Goal: Information Seeking & Learning: Find specific page/section

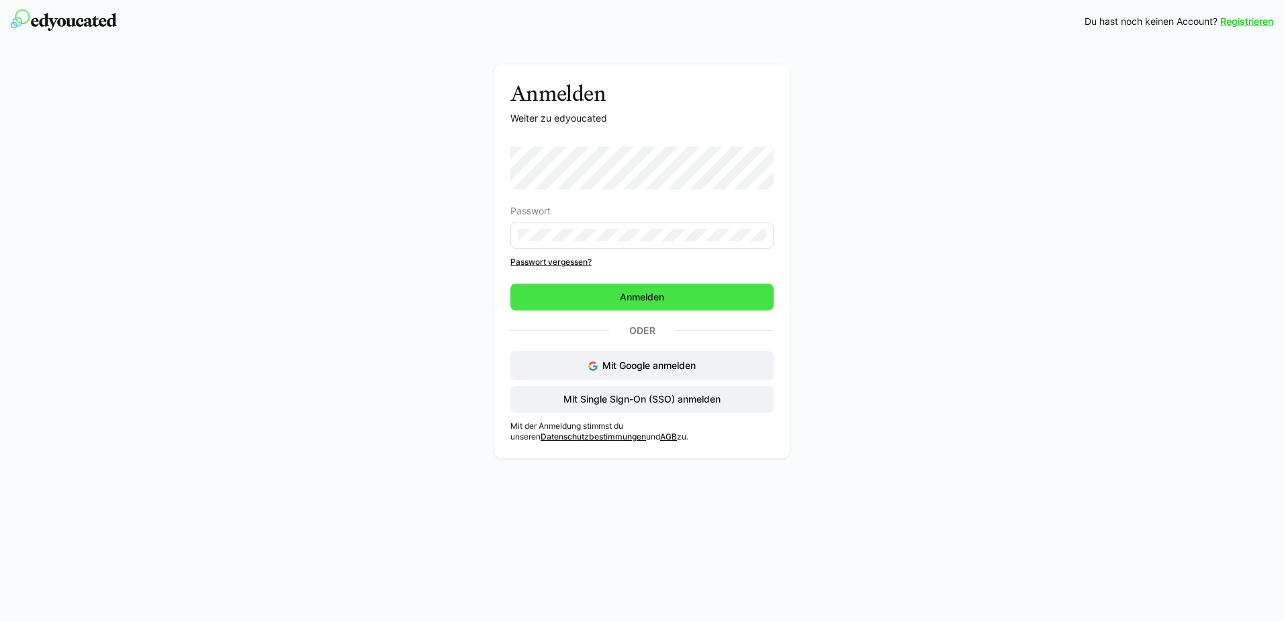
click at [664, 298] on span "Anmelden" at bounding box center [642, 296] width 48 height 13
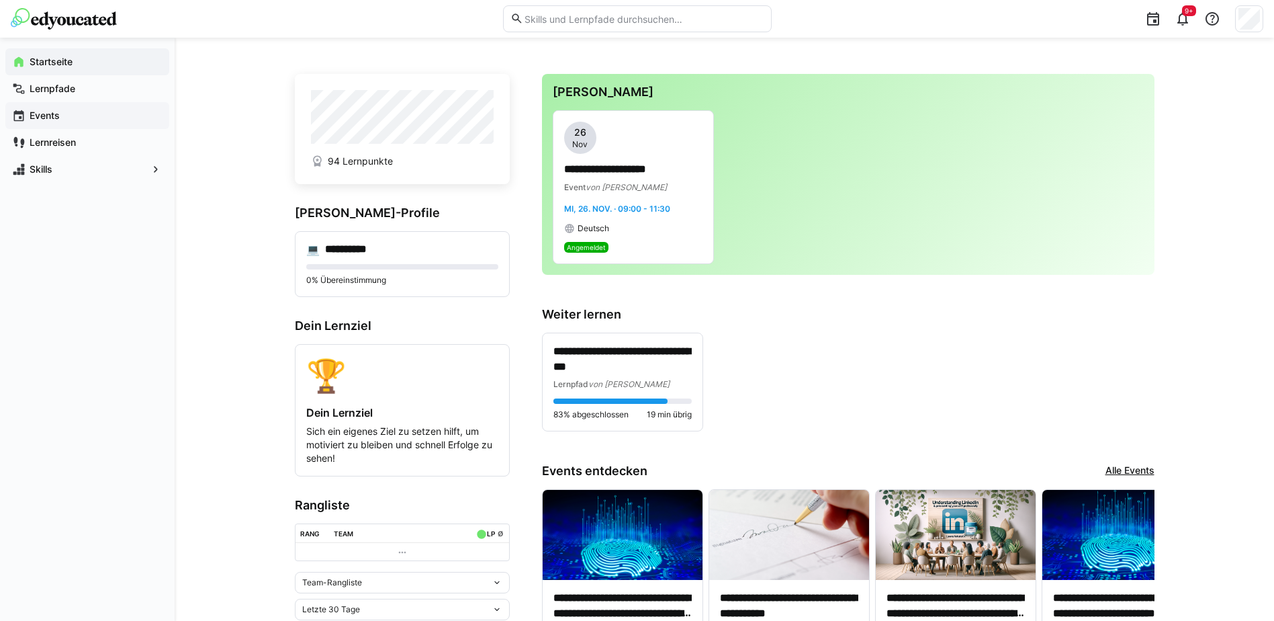
click at [62, 114] on span "Events" at bounding box center [95, 115] width 135 height 13
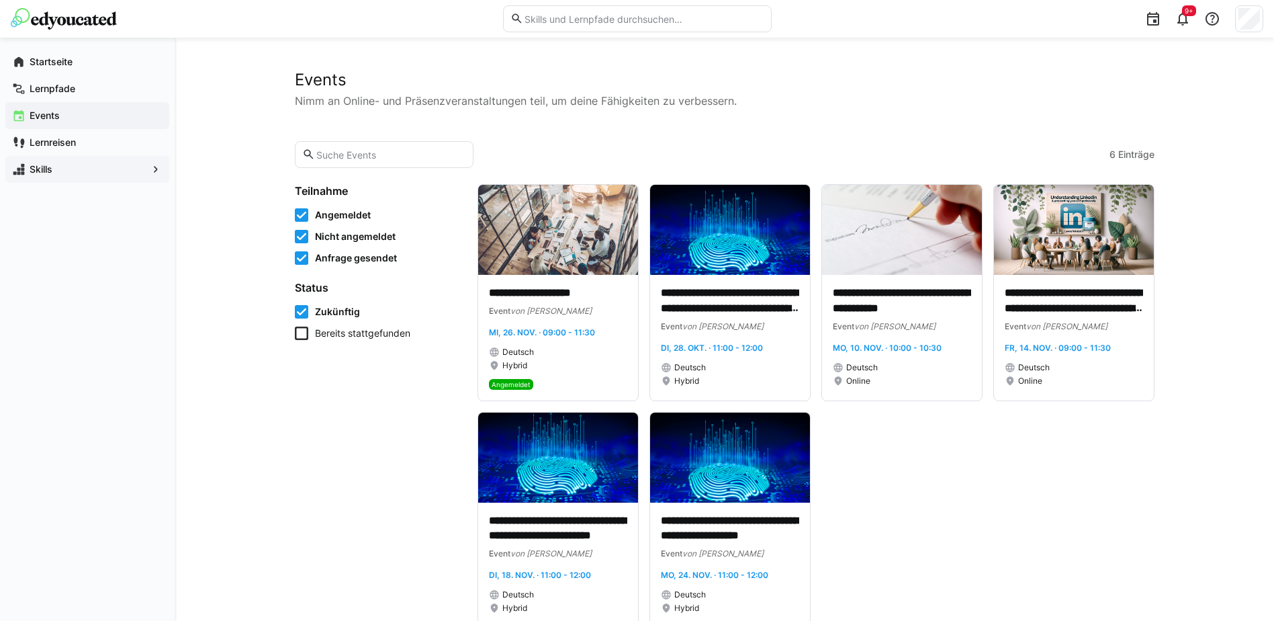
click at [58, 167] on span "Skills" at bounding box center [88, 169] width 120 height 13
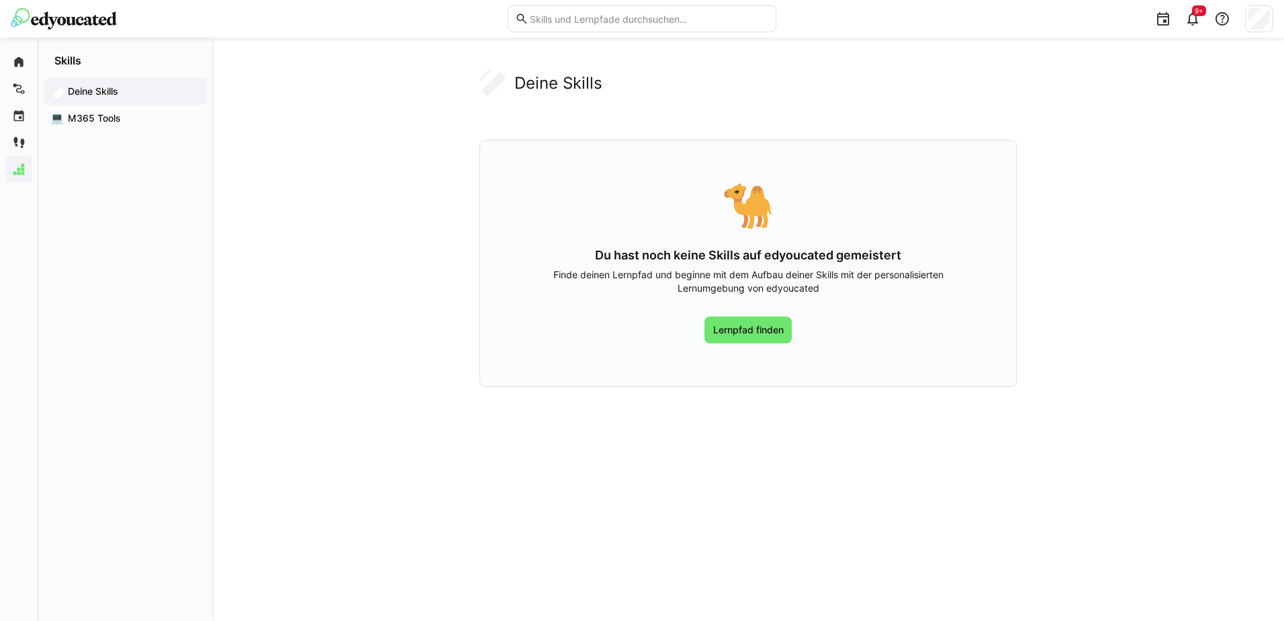
click at [597, 18] on input "text" at bounding box center [649, 19] width 240 height 12
paste input "License for Young Leaders: Das Führungsprogramm für neue Führungskräfte"
type input "License"
drag, startPoint x: 132, startPoint y: 249, endPoint x: 464, endPoint y: 100, distance: 363.2
click at [132, 249] on div "Deine Skills 💻️ M365 Tools" at bounding box center [125, 344] width 174 height 554
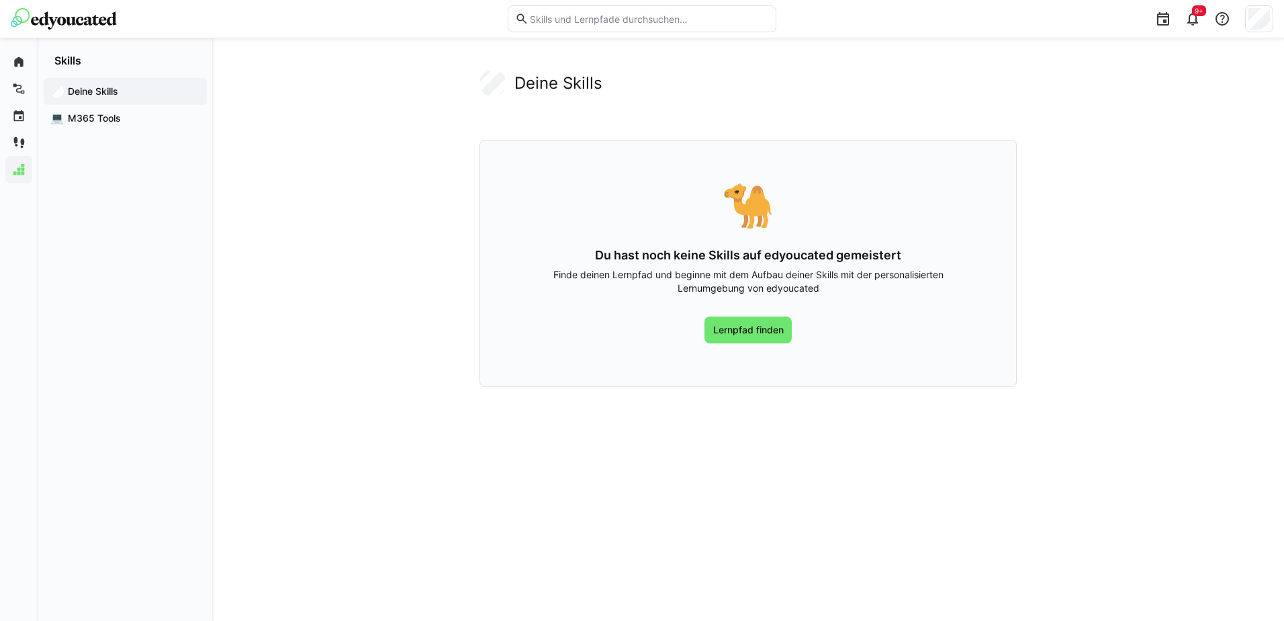
click at [652, 14] on input "text" at bounding box center [649, 19] width 240 height 12
paste input "License for new Leaders G2 - Modul 1"
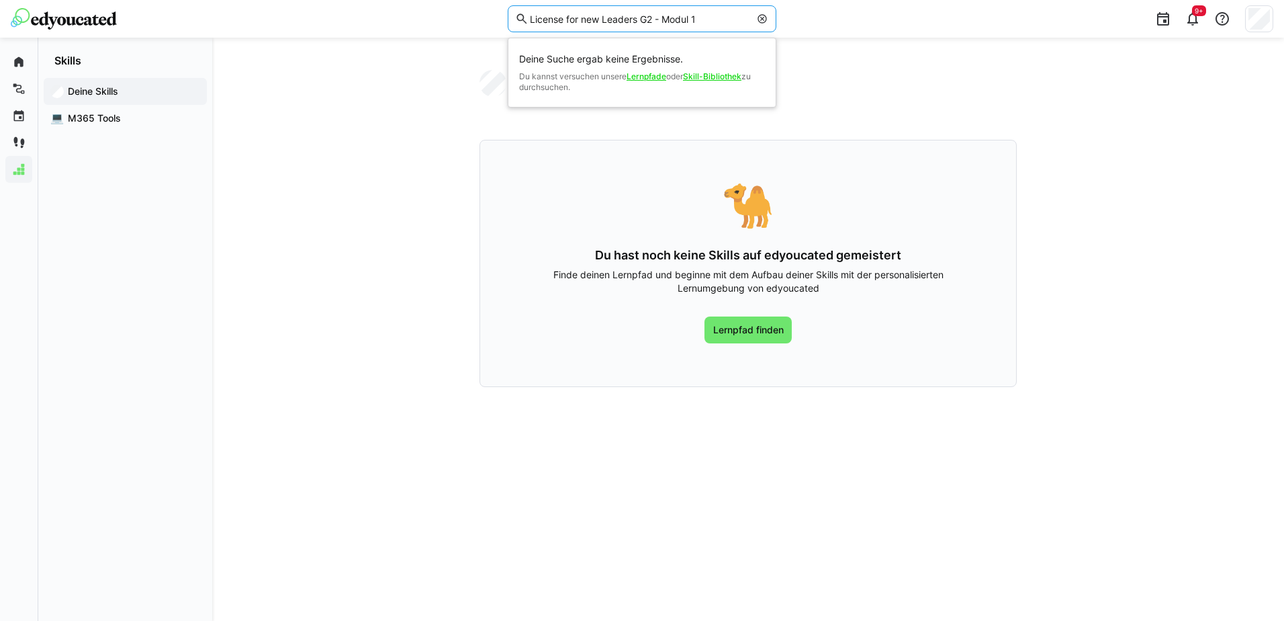
type input "License for new Leaders G2 - Modul 1"
